Goal: Check status: Check status

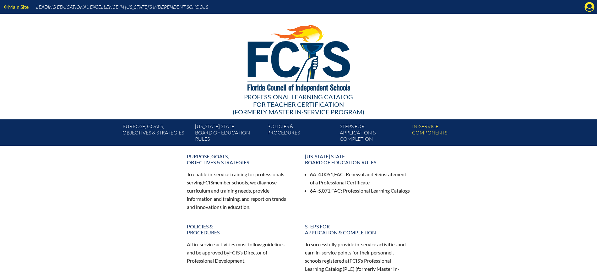
click at [590, 9] on icon "Manage Account" at bounding box center [590, 7] width 10 height 10
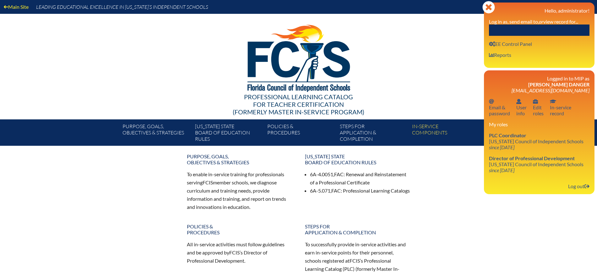
click at [556, 35] on input "text" at bounding box center [539, 30] width 101 height 11
paste input "[PERSON_NAME]"
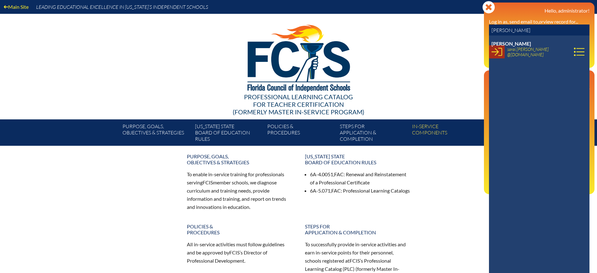
type input "[PERSON_NAME]"
click at [495, 49] on icon at bounding box center [497, 52] width 11 height 11
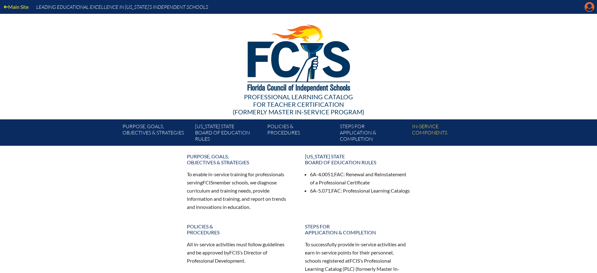
click at [589, 7] on icon "Manage account" at bounding box center [590, 7] width 10 height 10
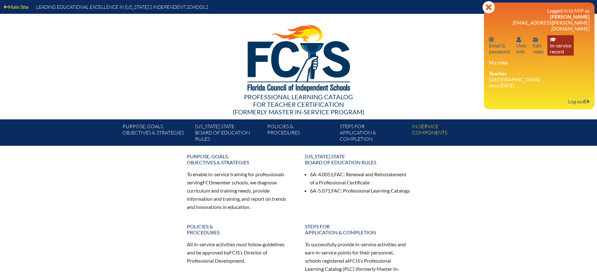
click at [564, 44] on link "In-service record In-service record" at bounding box center [561, 45] width 26 height 20
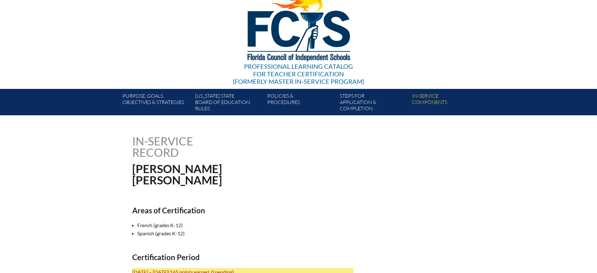
scroll to position [157, 0]
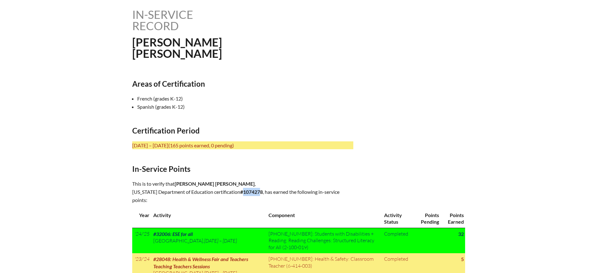
drag, startPoint x: 255, startPoint y: 190, endPoint x: 237, endPoint y: 192, distance: 17.7
click at [240, 192] on b "#1074278" at bounding box center [251, 192] width 23 height 6
copy b "107427"
